Goal: Navigation & Orientation: Find specific page/section

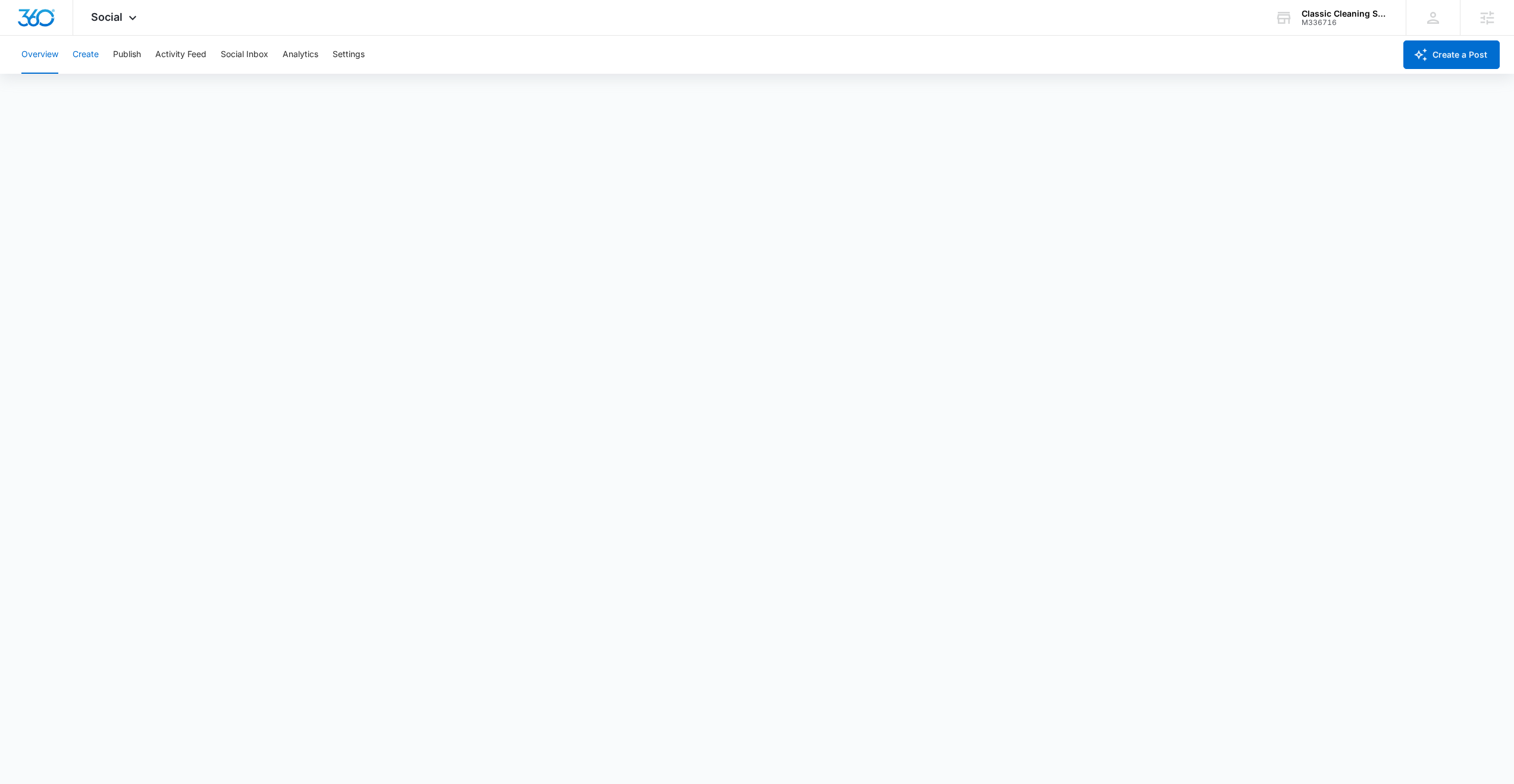
click at [92, 61] on button "Create" at bounding box center [86, 55] width 26 height 38
click at [126, 84] on button "Approvals" at bounding box center [117, 91] width 40 height 33
click at [118, 51] on button "Publish" at bounding box center [127, 55] width 28 height 38
click at [107, 91] on button "Schedules" at bounding box center [91, 91] width 41 height 33
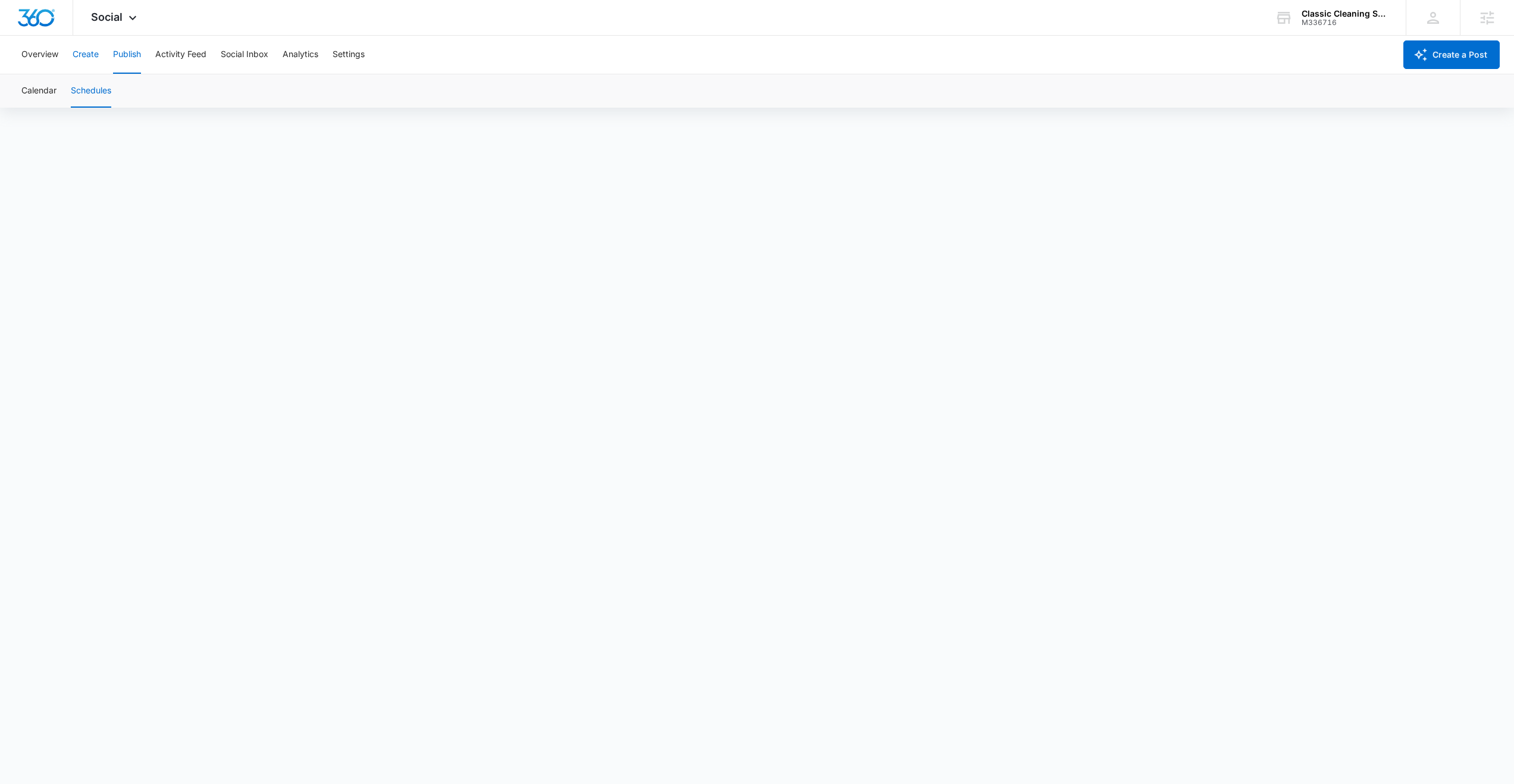
click at [89, 58] on button "Create" at bounding box center [86, 55] width 26 height 38
click at [113, 88] on button "Approvals" at bounding box center [117, 91] width 40 height 33
